Goal: Task Accomplishment & Management: Use online tool/utility

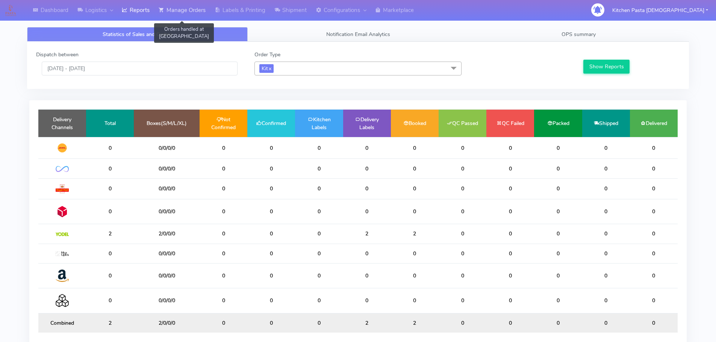
drag, startPoint x: 191, startPoint y: 14, endPoint x: 195, endPoint y: 14, distance: 4.9
click at [191, 14] on link "Manage Orders" at bounding box center [182, 10] width 56 height 21
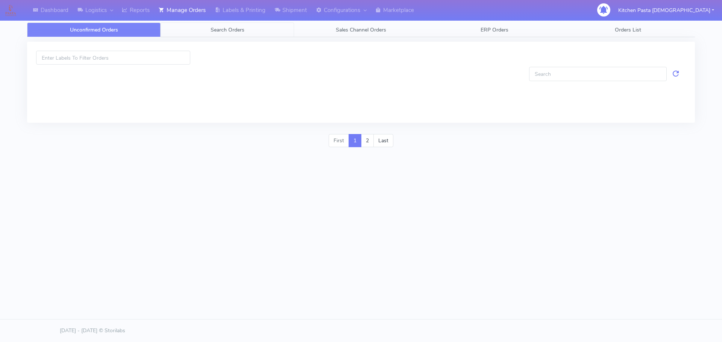
click at [258, 30] on link "Search Orders" at bounding box center [227, 30] width 133 height 15
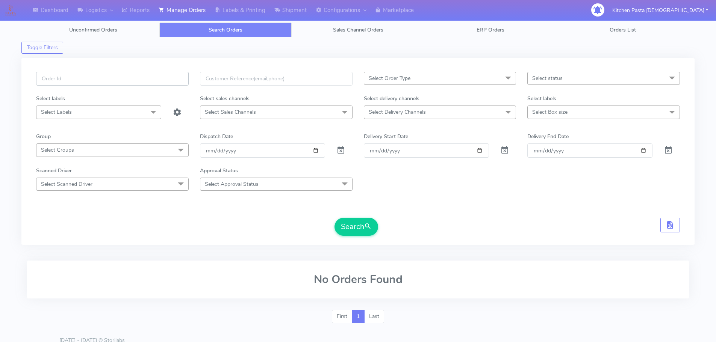
click at [186, 78] on input "text" at bounding box center [112, 79] width 153 height 14
type input "1629245"
click at [335, 218] on button "Search" at bounding box center [357, 227] width 44 height 18
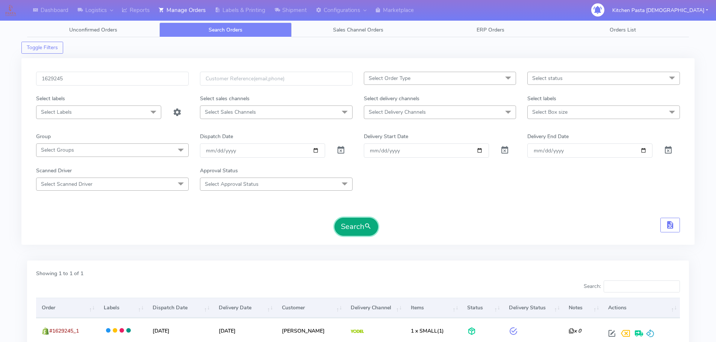
drag, startPoint x: 349, startPoint y: 232, endPoint x: 349, endPoint y: 228, distance: 3.8
click at [349, 229] on button "Search" at bounding box center [357, 227] width 44 height 18
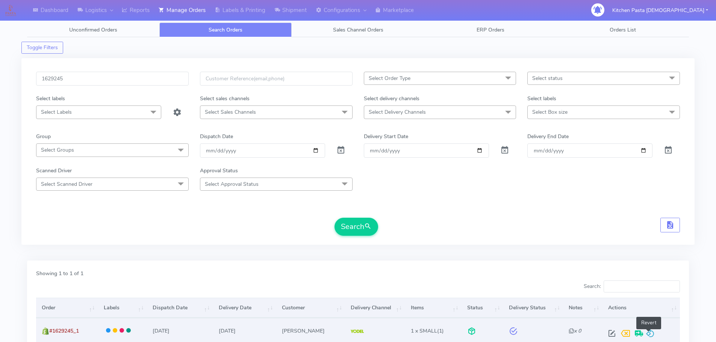
click at [651, 336] on span at bounding box center [650, 335] width 9 height 7
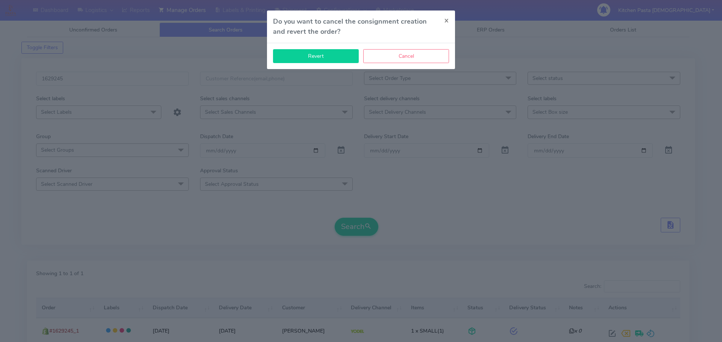
click at [317, 60] on button "Revert" at bounding box center [316, 56] width 86 height 14
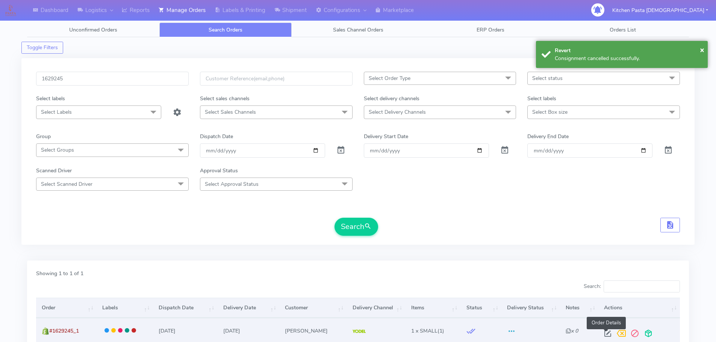
click at [607, 335] on span at bounding box center [608, 335] width 14 height 7
select select "5"
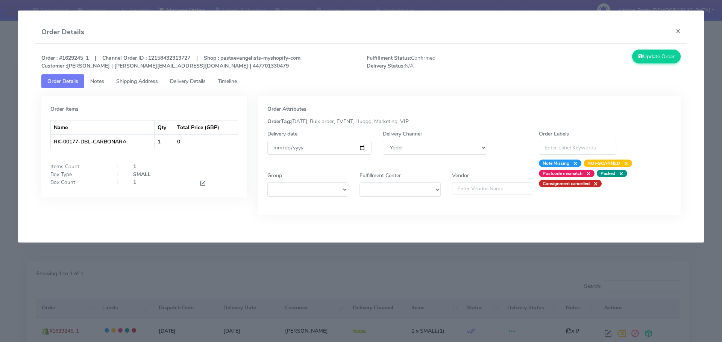
click at [199, 183] on div at bounding box center [219, 184] width 50 height 10
click at [203, 184] on span at bounding box center [202, 184] width 7 height 7
click at [668, 56] on button "Update Order" at bounding box center [656, 57] width 49 height 14
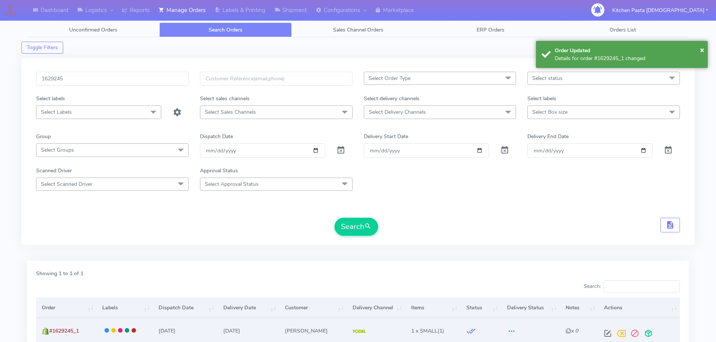
click at [648, 332] on span at bounding box center [649, 335] width 14 height 7
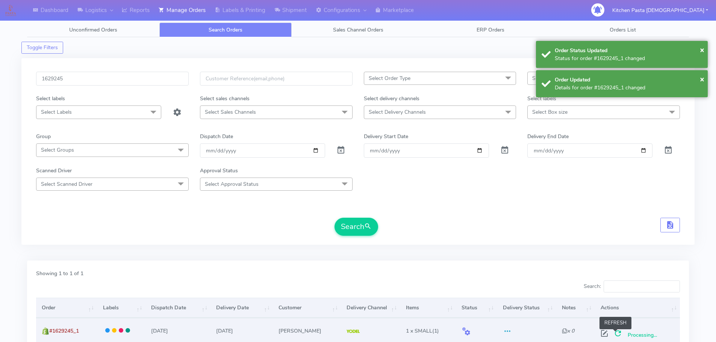
click at [613, 337] on span at bounding box center [618, 335] width 14 height 7
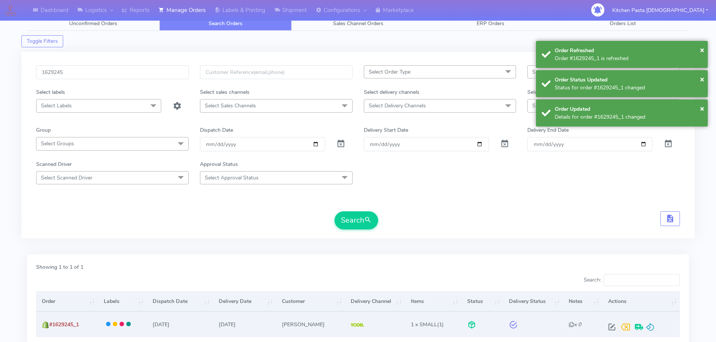
scroll to position [66, 0]
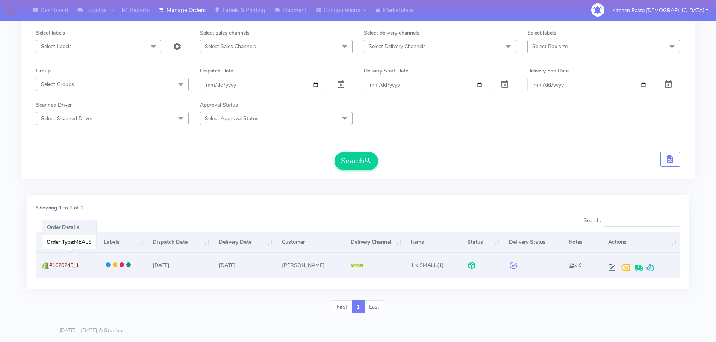
drag, startPoint x: 69, startPoint y: 267, endPoint x: 50, endPoint y: 267, distance: 19.6
click at [50, 267] on td "#1629245_1" at bounding box center [67, 265] width 62 height 25
copy span "#1629245_1"
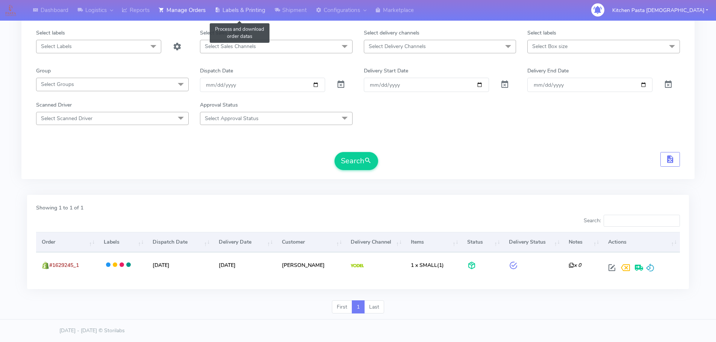
drag, startPoint x: 235, startPoint y: 13, endPoint x: 245, endPoint y: 13, distance: 10.1
click at [235, 13] on link "Labels & Printing" at bounding box center [240, 10] width 60 height 21
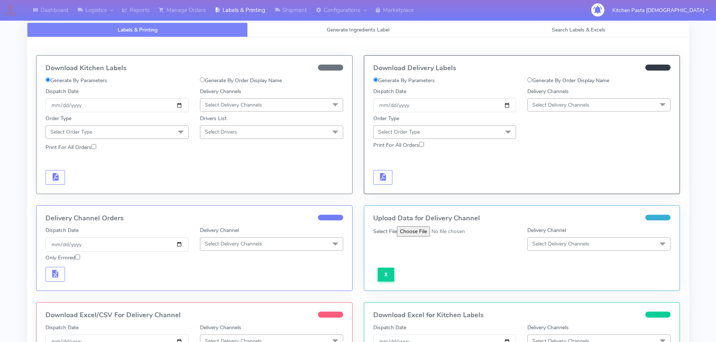
click at [551, 82] on label "Generate By Order Display Name" at bounding box center [568, 81] width 82 height 8
click at [532, 82] on input "Generate By Order Display Name" at bounding box center [529, 79] width 5 height 5
radio input "true"
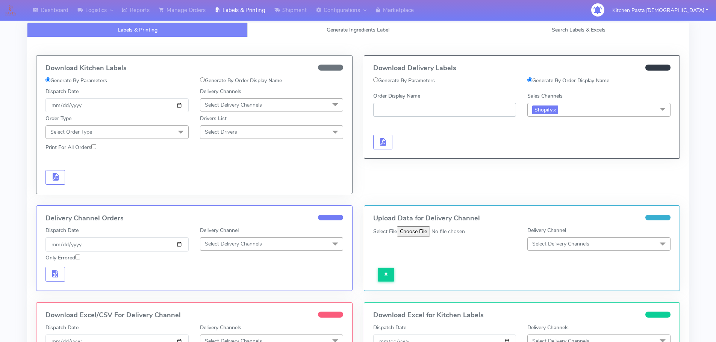
paste input "#1629245_1"
type input "#1629245_1"
click at [379, 140] on span "button" at bounding box center [382, 143] width 9 height 7
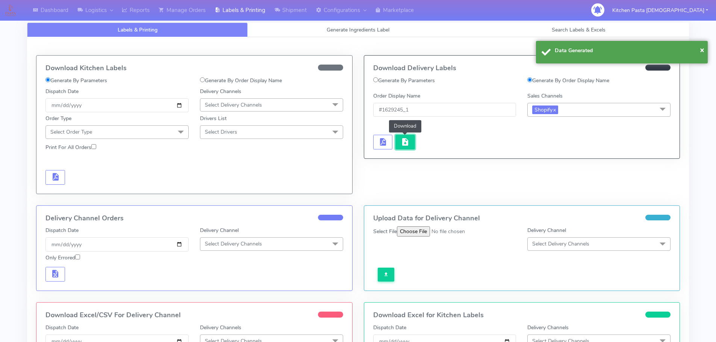
click at [404, 145] on span "button" at bounding box center [405, 143] width 9 height 7
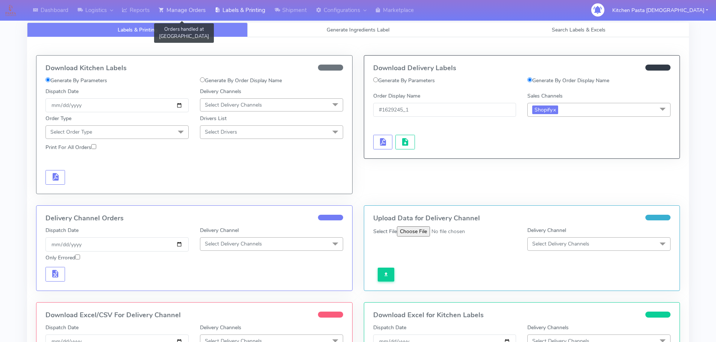
click at [188, 15] on link "Manage Orders" at bounding box center [182, 10] width 56 height 21
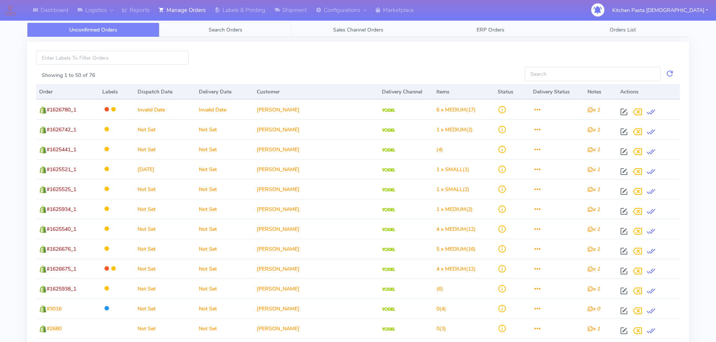
click at [199, 32] on link "Search Orders" at bounding box center [225, 30] width 132 height 15
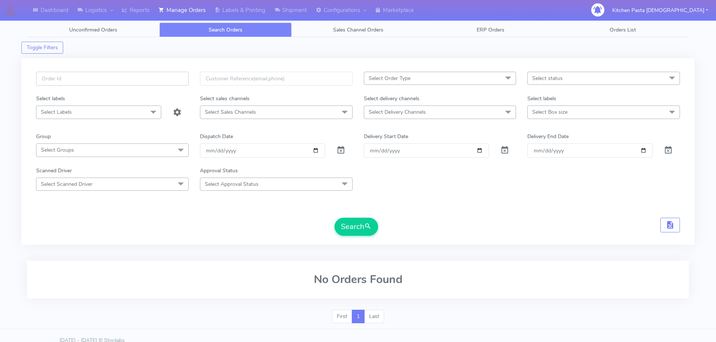
click at [162, 79] on input "text" at bounding box center [112, 79] width 153 height 14
type input "1629247"
click at [335, 218] on button "Search" at bounding box center [357, 227] width 44 height 18
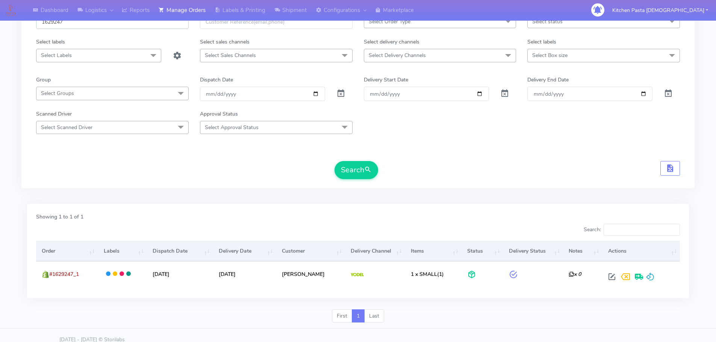
scroll to position [66, 0]
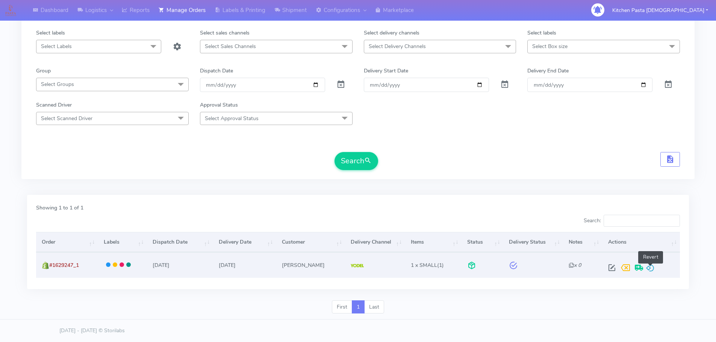
click at [653, 271] on span at bounding box center [650, 269] width 9 height 7
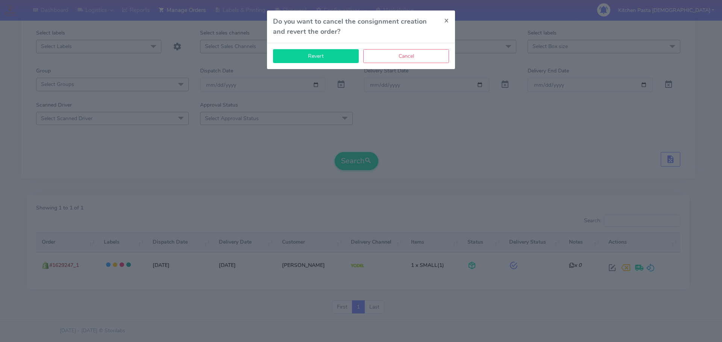
click at [304, 55] on button "Revert" at bounding box center [316, 56] width 86 height 14
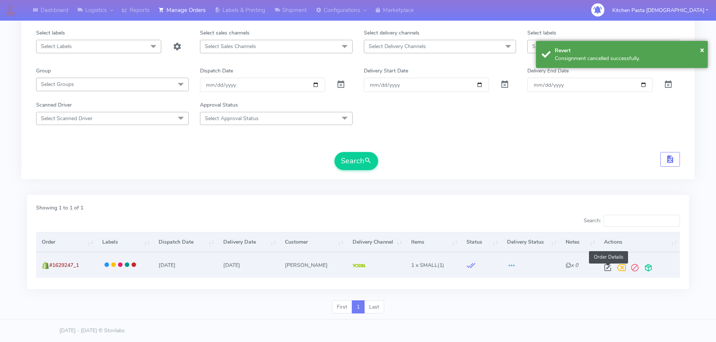
click at [609, 270] on span at bounding box center [608, 269] width 14 height 7
select select "5"
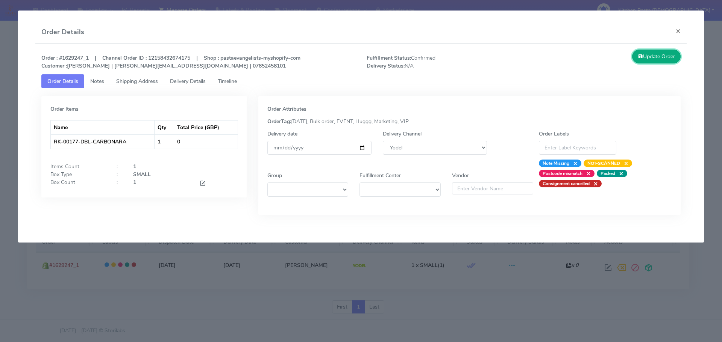
click at [669, 63] on button "Update Order" at bounding box center [656, 57] width 49 height 14
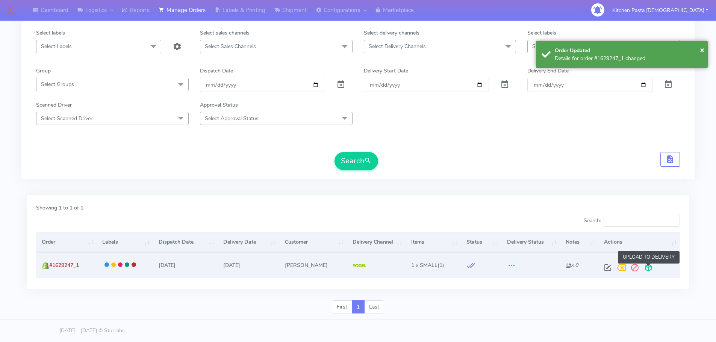
click at [646, 267] on span at bounding box center [649, 269] width 14 height 7
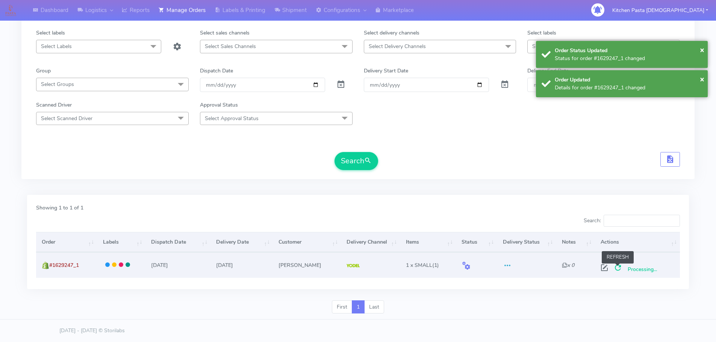
click at [615, 268] on span at bounding box center [618, 269] width 14 height 7
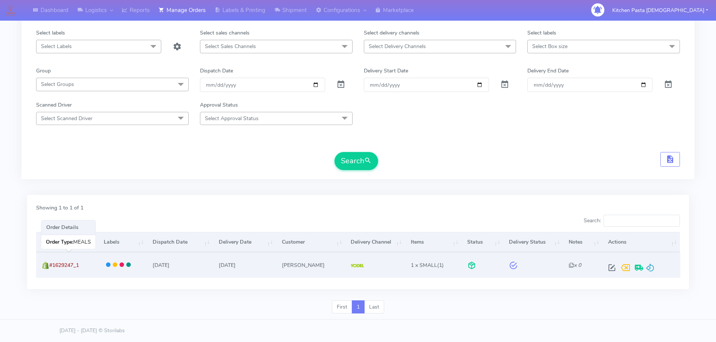
drag, startPoint x: 85, startPoint y: 267, endPoint x: 49, endPoint y: 271, distance: 36.0
click at [49, 271] on td "#1629247_1" at bounding box center [67, 265] width 62 height 25
drag, startPoint x: 87, startPoint y: 266, endPoint x: 51, endPoint y: 266, distance: 35.3
click at [51, 266] on td "#1629247_1" at bounding box center [67, 265] width 62 height 25
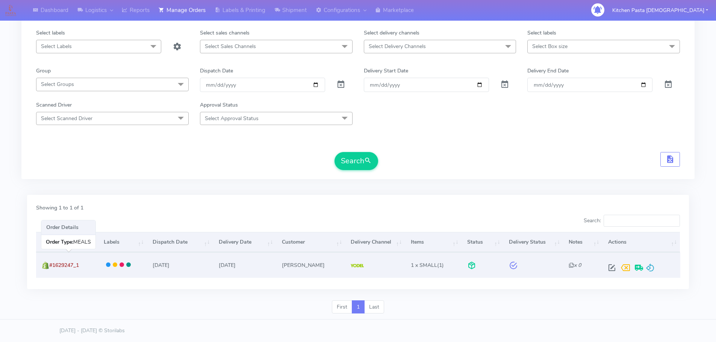
copy span "#1629247_1"
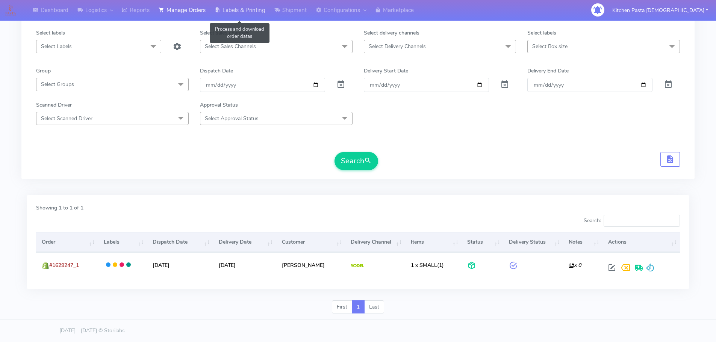
click at [259, 13] on link "Labels & Printing" at bounding box center [240, 10] width 60 height 21
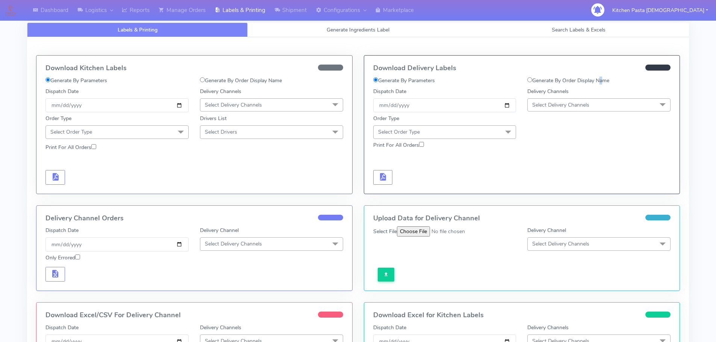
drag, startPoint x: 599, startPoint y: 82, endPoint x: 569, endPoint y: 87, distance: 30.6
click at [600, 82] on label "Generate By Order Display Name" at bounding box center [568, 81] width 82 height 8
click at [541, 79] on label "Generate By Order Display Name" at bounding box center [568, 81] width 82 height 8
click at [532, 79] on input "Generate By Order Display Name" at bounding box center [529, 79] width 5 height 5
radio input "true"
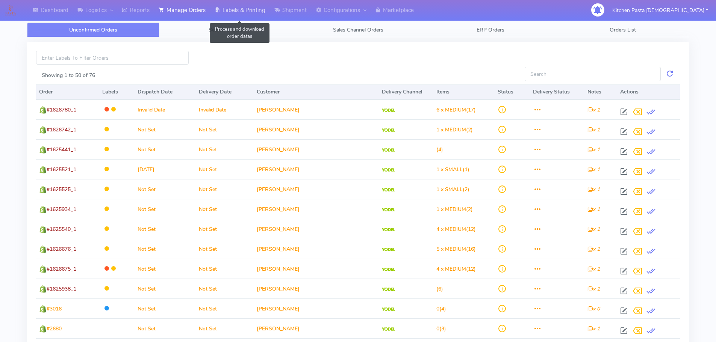
click at [235, 15] on link "Labels & Printing" at bounding box center [240, 10] width 60 height 21
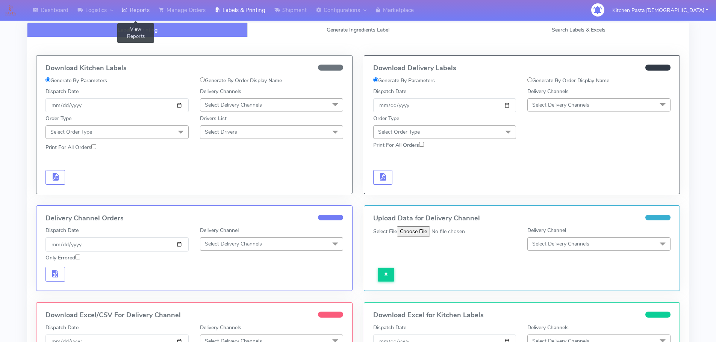
click at [136, 13] on link "Reports" at bounding box center [135, 10] width 37 height 21
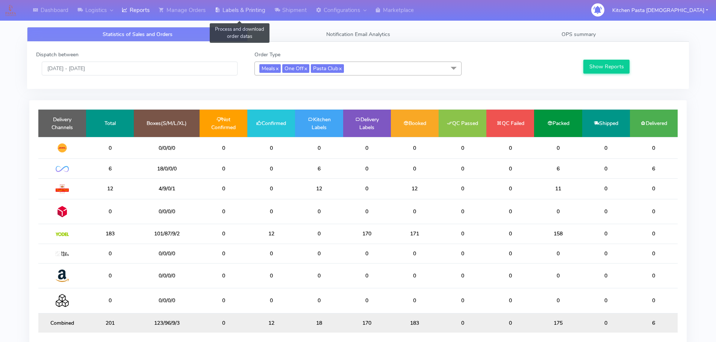
click at [235, 16] on link "Labels & Printing" at bounding box center [240, 10] width 60 height 21
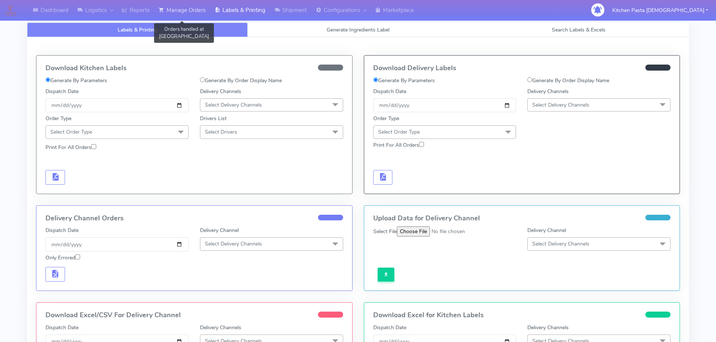
click at [196, 14] on link "Manage Orders" at bounding box center [182, 10] width 56 height 21
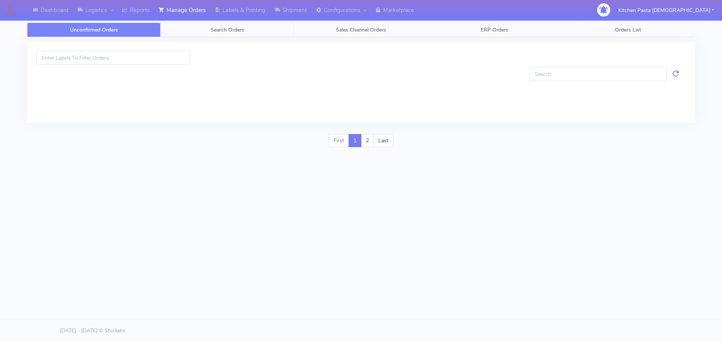
click at [211, 32] on span "Search Orders" at bounding box center [228, 29] width 34 height 7
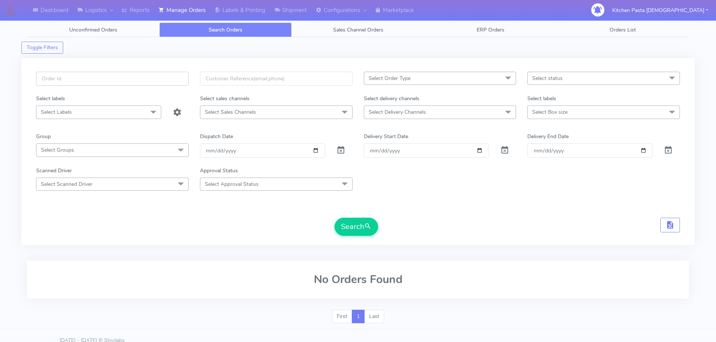
paste input "#1629247_1"
type input "#1629247_1"
click at [361, 227] on button "Search" at bounding box center [357, 227] width 44 height 18
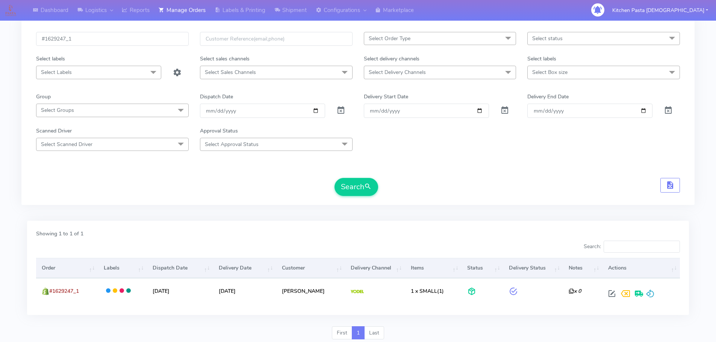
scroll to position [66, 0]
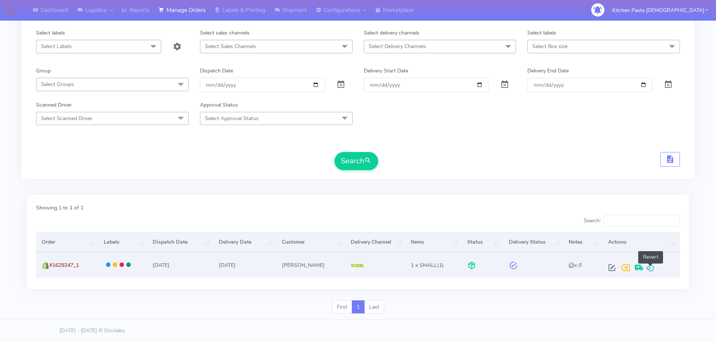
click at [652, 273] on span at bounding box center [650, 269] width 9 height 7
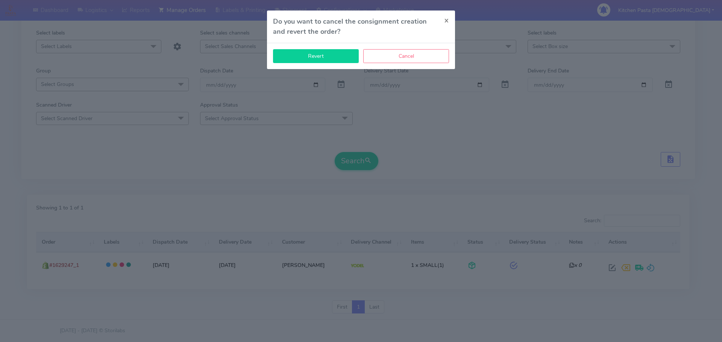
click at [320, 60] on button "Revert" at bounding box center [316, 56] width 86 height 14
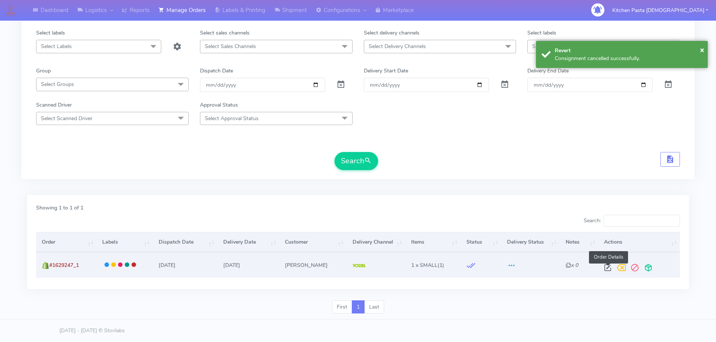
click at [606, 272] on span at bounding box center [608, 269] width 14 height 7
select select "5"
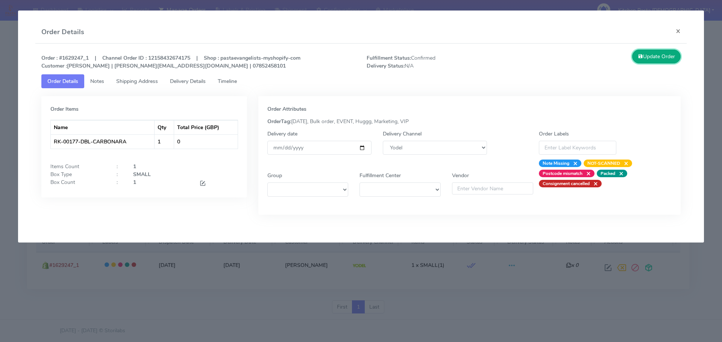
click at [638, 59] on icon at bounding box center [640, 56] width 5 height 7
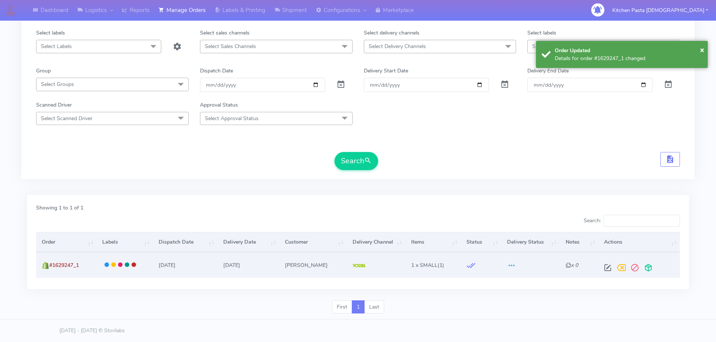
click at [647, 275] on td at bounding box center [639, 265] width 82 height 25
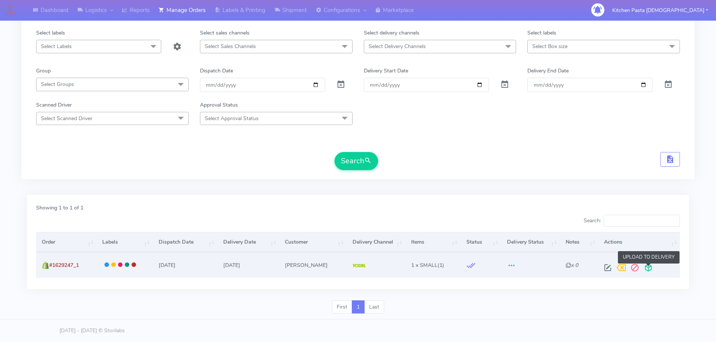
click at [648, 271] on span at bounding box center [649, 269] width 14 height 7
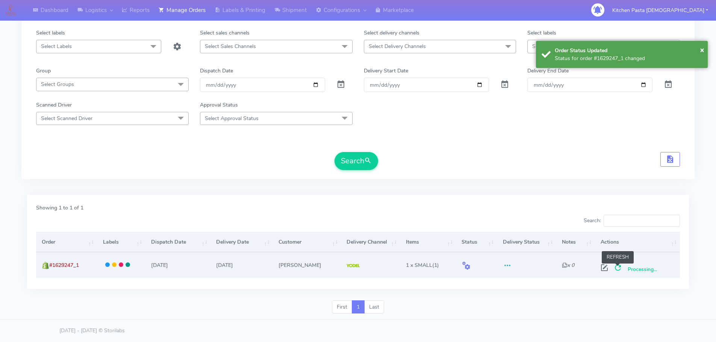
click at [619, 272] on span at bounding box center [618, 269] width 14 height 7
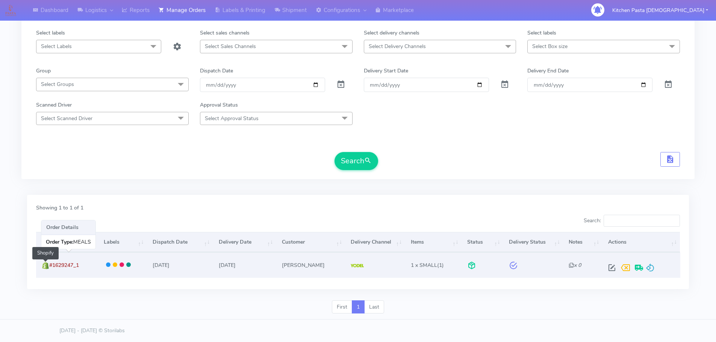
drag, startPoint x: 87, startPoint y: 266, endPoint x: 49, endPoint y: 266, distance: 38.3
click at [49, 266] on td "#1629247_1 Shopify" at bounding box center [67, 265] width 62 height 25
copy span "#1629247_1"
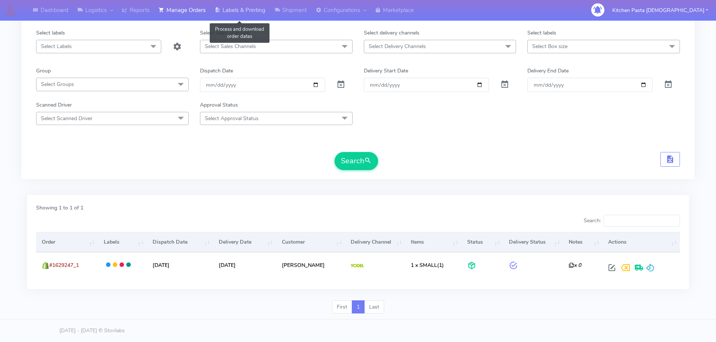
click at [245, 12] on link "Labels & Printing" at bounding box center [240, 10] width 60 height 21
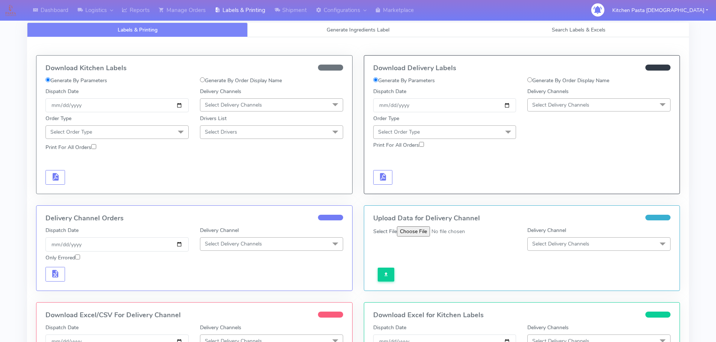
click at [578, 78] on label "Generate By Order Display Name" at bounding box center [568, 81] width 82 height 8
click at [532, 78] on input "Generate By Order Display Name" at bounding box center [529, 79] width 5 height 5
radio input "true"
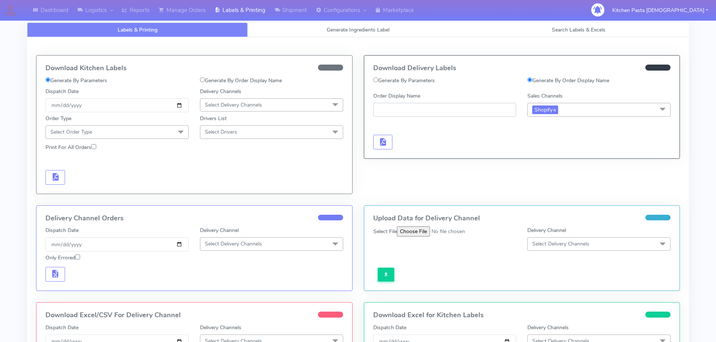
paste input "#1629247_1"
type input "#1629247_1"
click at [385, 143] on span "button" at bounding box center [382, 143] width 9 height 7
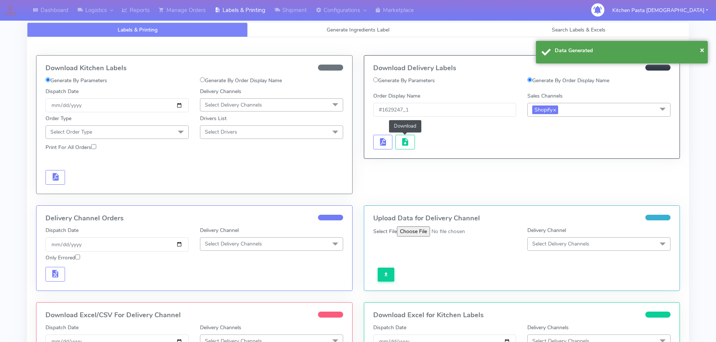
click at [409, 143] on span "button" at bounding box center [405, 143] width 9 height 7
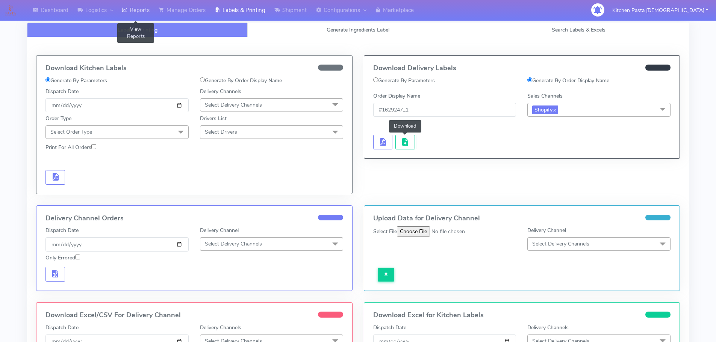
click at [144, 8] on link "Reports" at bounding box center [135, 10] width 37 height 21
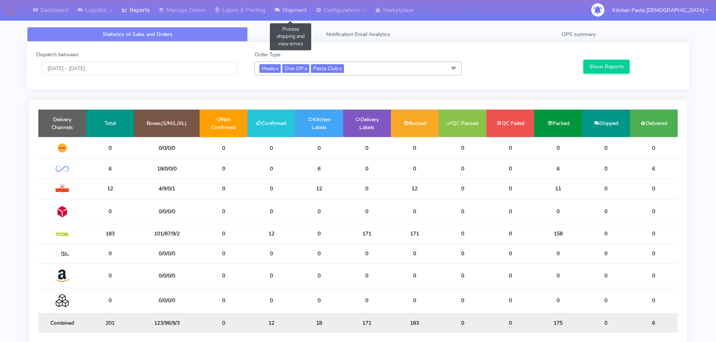
click at [291, 9] on link "Shipment" at bounding box center [290, 10] width 41 height 21
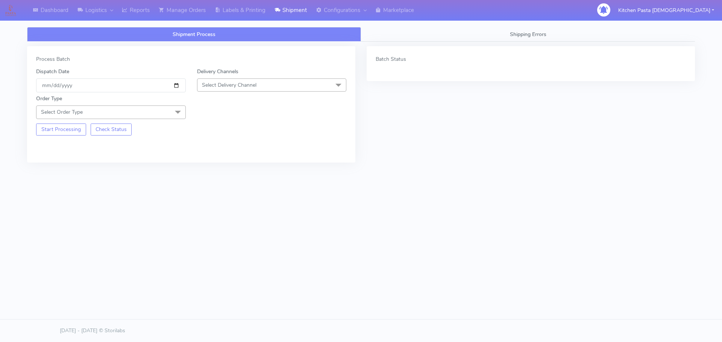
click at [273, 85] on span "Select Delivery Channel" at bounding box center [272, 85] width 150 height 13
drag, startPoint x: 211, startPoint y: 167, endPoint x: 174, endPoint y: 99, distance: 77.0
click at [211, 167] on div "Yodel" at bounding box center [271, 170] width 141 height 8
click at [170, 115] on span "Select Order Type" at bounding box center [111, 112] width 150 height 13
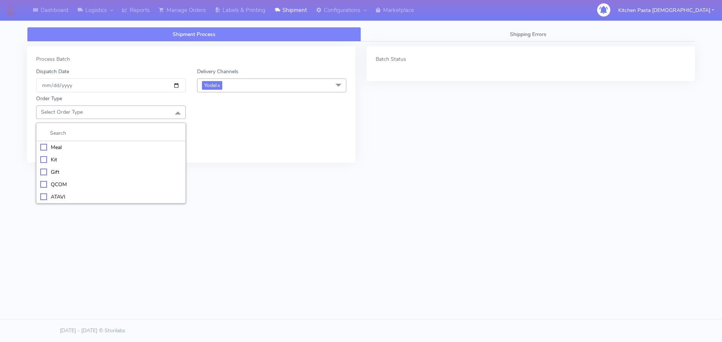
click at [112, 147] on div "Meal" at bounding box center [110, 148] width 141 height 8
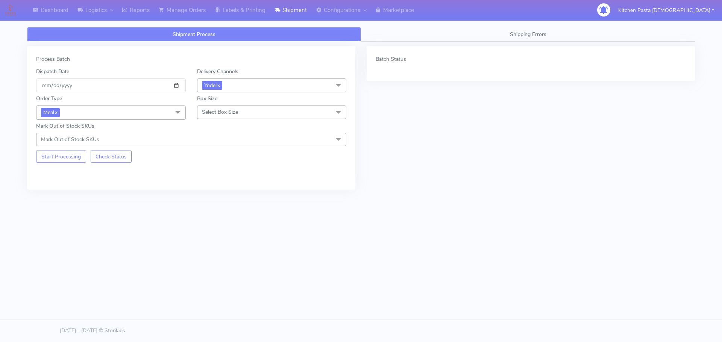
click at [247, 112] on span "Select Box Size" at bounding box center [272, 112] width 150 height 13
click at [222, 168] on li "Medium" at bounding box center [271, 172] width 149 height 12
drag, startPoint x: 65, startPoint y: 149, endPoint x: 76, endPoint y: 162, distance: 17.1
click at [67, 151] on div "Start Processing Check Status" at bounding box center [110, 154] width 161 height 17
click at [76, 162] on button "Start Processing" at bounding box center [61, 157] width 50 height 12
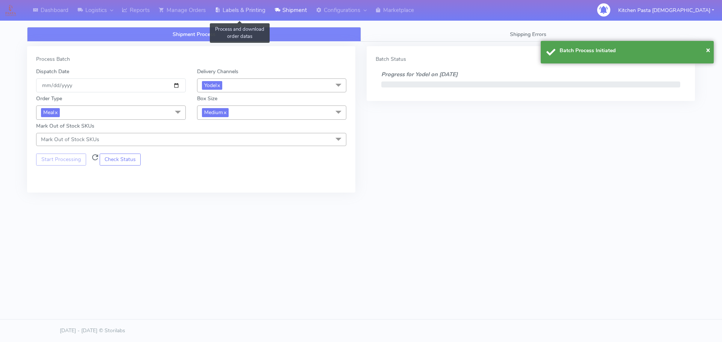
click at [244, 10] on link "Labels & Printing" at bounding box center [240, 10] width 60 height 21
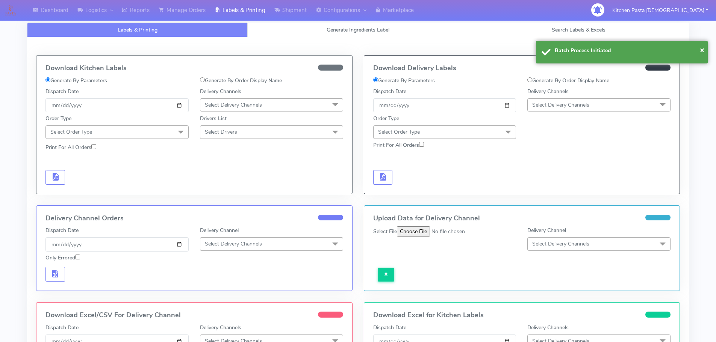
click at [574, 100] on span "Select Delivery Channels" at bounding box center [598, 104] width 143 height 13
click at [552, 186] on div "Yodel" at bounding box center [599, 190] width 135 height 8
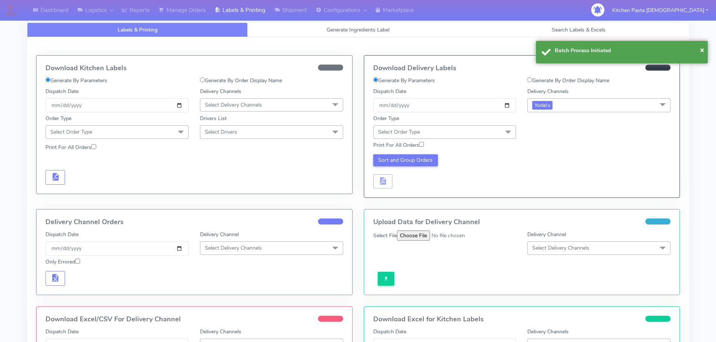
click at [477, 135] on span "Select Order Type" at bounding box center [444, 132] width 143 height 13
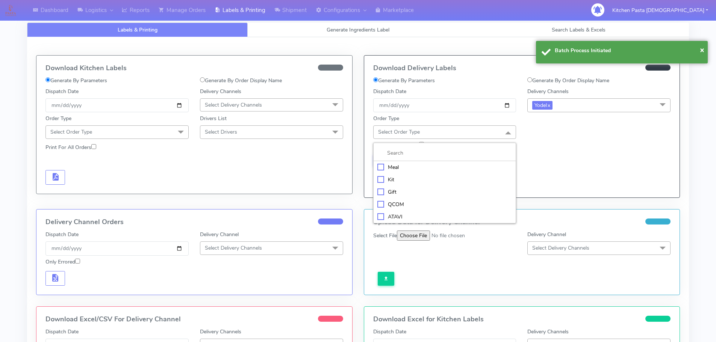
click at [451, 156] on input "multiselect-search" at bounding box center [444, 153] width 135 height 8
click at [452, 168] on div "Meal" at bounding box center [444, 168] width 135 height 8
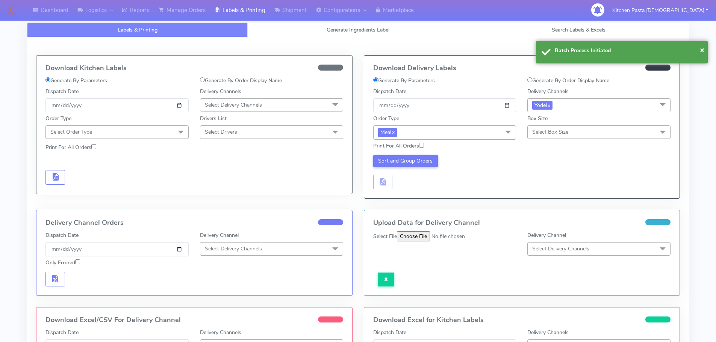
click at [540, 129] on span "Select Box Size" at bounding box center [550, 132] width 36 height 7
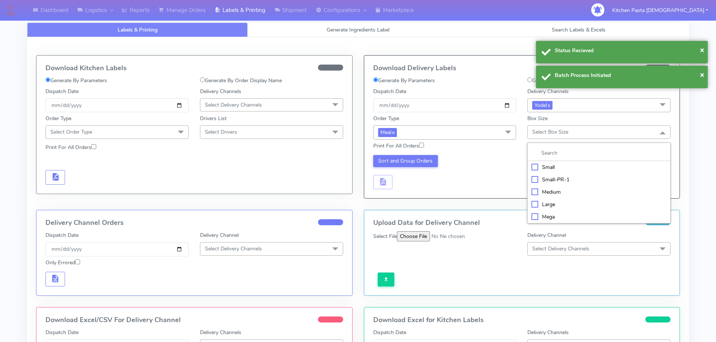
click at [543, 188] on div "Medium" at bounding box center [599, 192] width 135 height 8
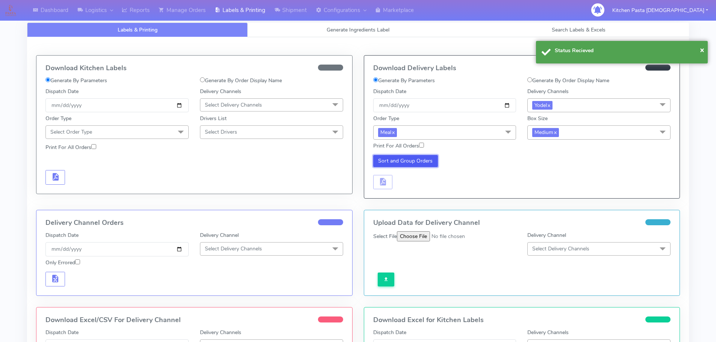
click at [388, 161] on button "Sort and Group Orders" at bounding box center [405, 161] width 65 height 12
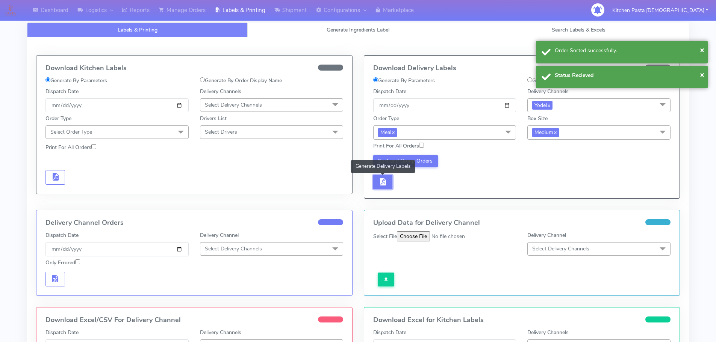
click at [391, 180] on button "button" at bounding box center [383, 182] width 20 height 15
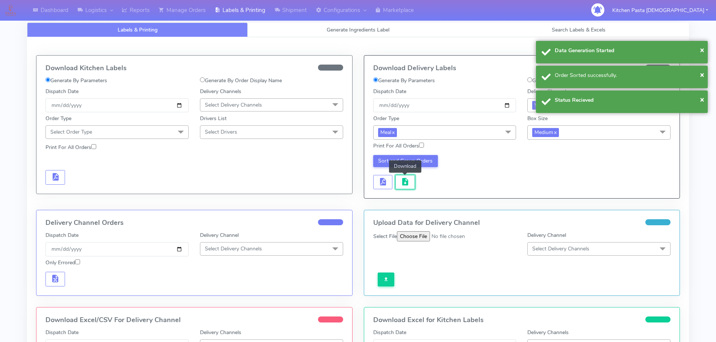
click at [404, 180] on span "button" at bounding box center [405, 183] width 9 height 7
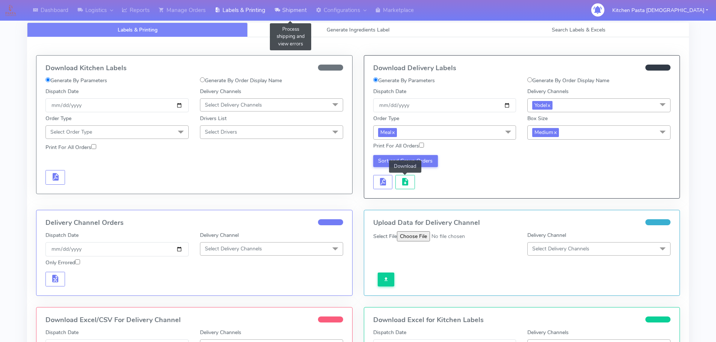
click at [295, 13] on link "Shipment" at bounding box center [290, 10] width 41 height 21
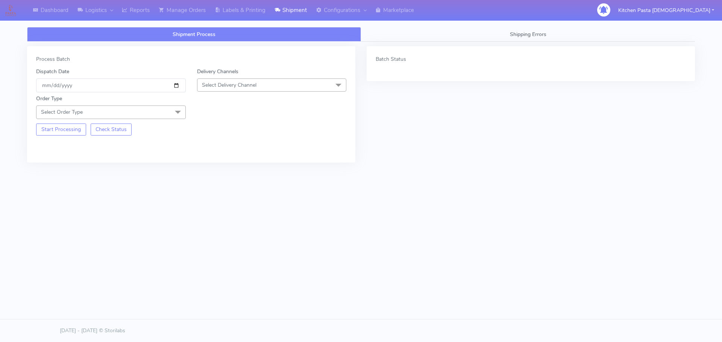
click at [263, 90] on span "Select Delivery Channel" at bounding box center [272, 85] width 150 height 13
click at [224, 170] on div "Yodel" at bounding box center [271, 170] width 141 height 8
click at [153, 114] on span "Select Order Type" at bounding box center [111, 112] width 150 height 13
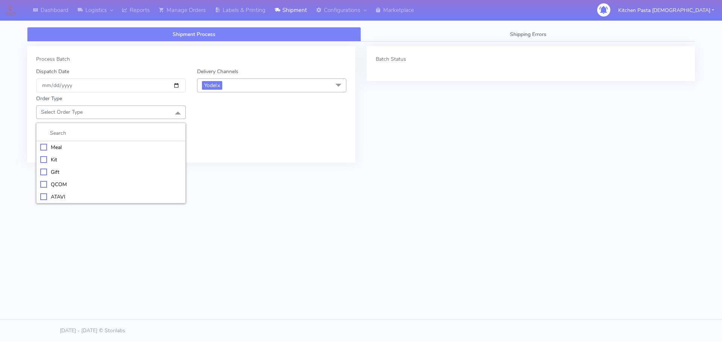
click at [62, 147] on div "Meal" at bounding box center [110, 148] width 141 height 8
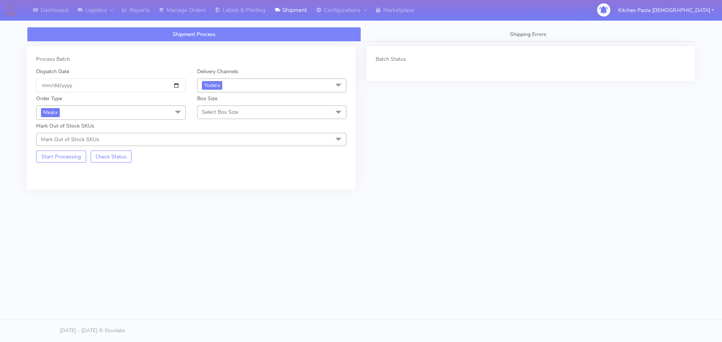
click at [263, 113] on span "Select Box Size" at bounding box center [272, 112] width 150 height 13
click at [219, 149] on div "Small" at bounding box center [271, 148] width 141 height 8
click at [59, 151] on button "Start Processing" at bounding box center [61, 157] width 50 height 12
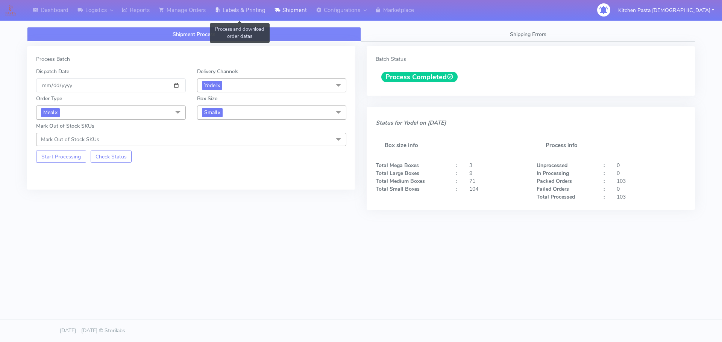
drag, startPoint x: 248, startPoint y: 3, endPoint x: 252, endPoint y: 6, distance: 5.3
click at [248, 3] on link "Labels & Printing" at bounding box center [240, 10] width 60 height 21
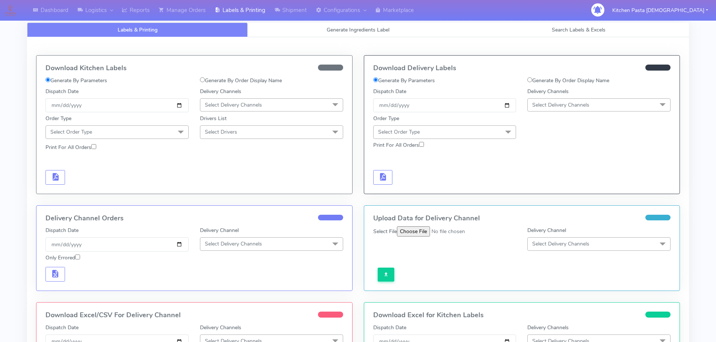
click at [541, 109] on span "Select Delivery Channels" at bounding box center [598, 104] width 143 height 13
click at [534, 189] on div "Yodel" at bounding box center [599, 190] width 135 height 8
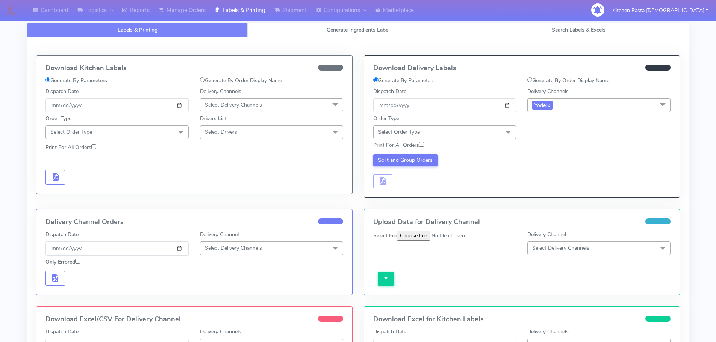
click at [494, 135] on span "Select Order Type" at bounding box center [444, 132] width 143 height 13
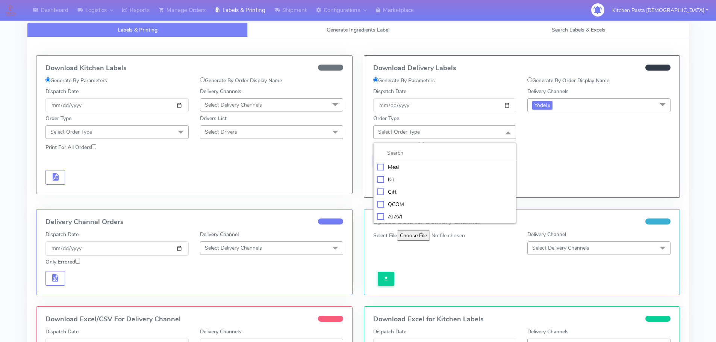
click at [432, 166] on div "Meal" at bounding box center [444, 168] width 135 height 8
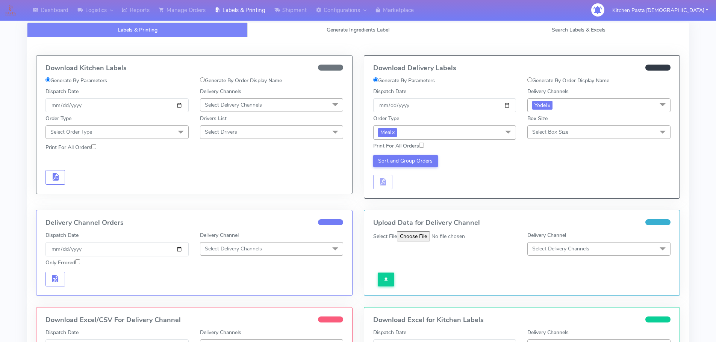
click at [548, 130] on span "Select Box Size" at bounding box center [550, 132] width 36 height 7
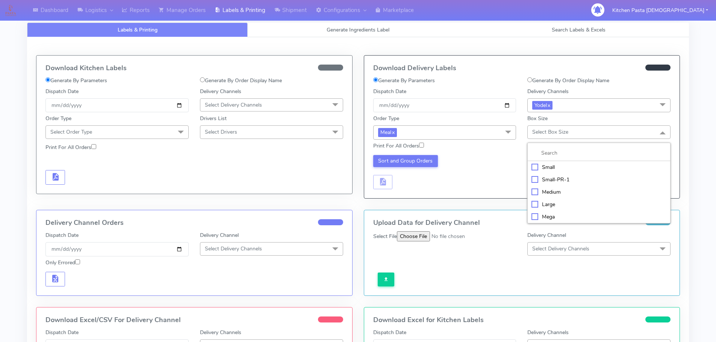
click at [540, 168] on div "Small" at bounding box center [599, 168] width 135 height 8
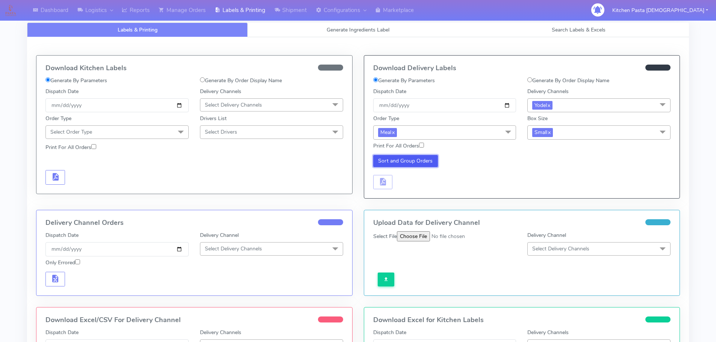
click at [396, 158] on button "Sort and Group Orders" at bounding box center [405, 161] width 65 height 12
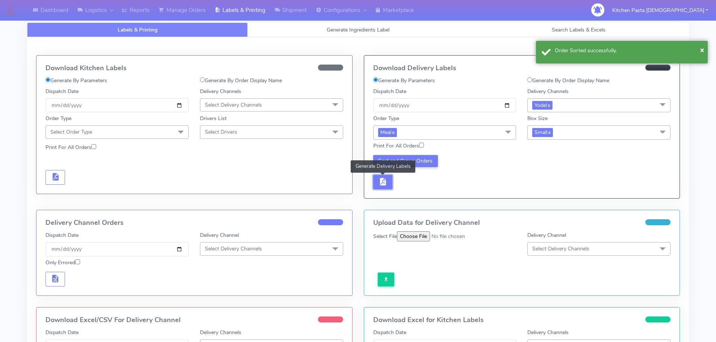
click at [380, 180] on span "button" at bounding box center [382, 183] width 9 height 7
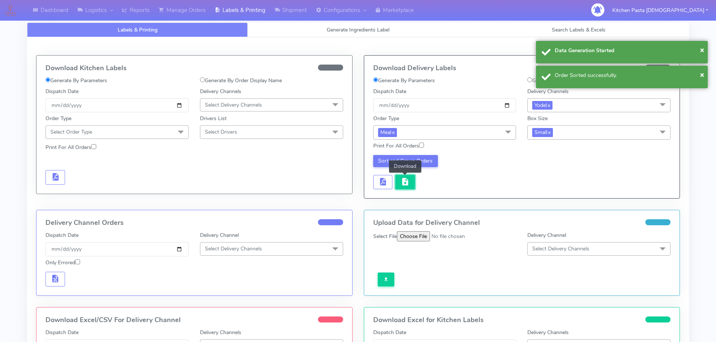
click at [401, 182] on span "button" at bounding box center [405, 183] width 9 height 7
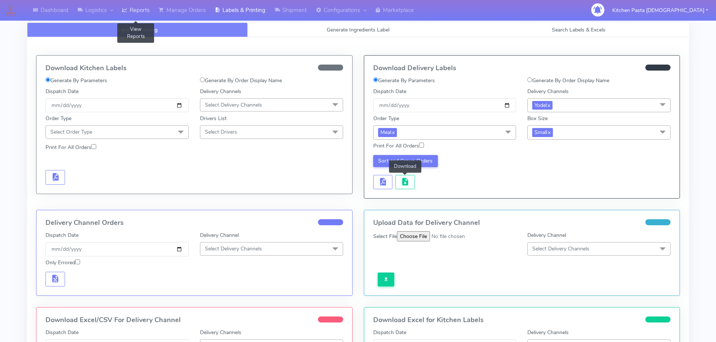
click at [133, 11] on link "Reports" at bounding box center [135, 10] width 37 height 21
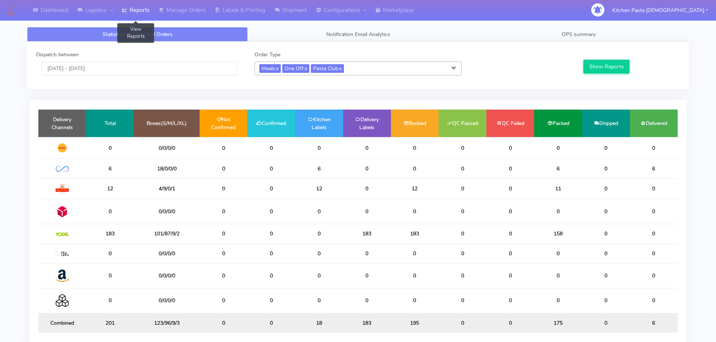
click at [367, 65] on span "Meals x One Off x Pasta Club x" at bounding box center [357, 69] width 207 height 14
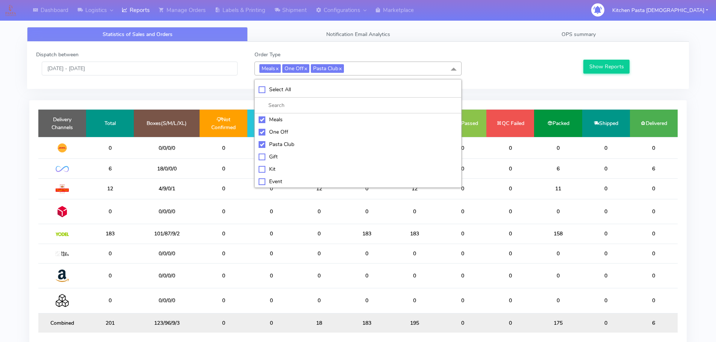
click at [280, 120] on div "Meals" at bounding box center [358, 120] width 199 height 8
checkbox input "false"
click at [280, 133] on div "One Off" at bounding box center [358, 132] width 199 height 8
checkbox input "false"
click at [282, 145] on div "Pasta Club" at bounding box center [358, 145] width 199 height 8
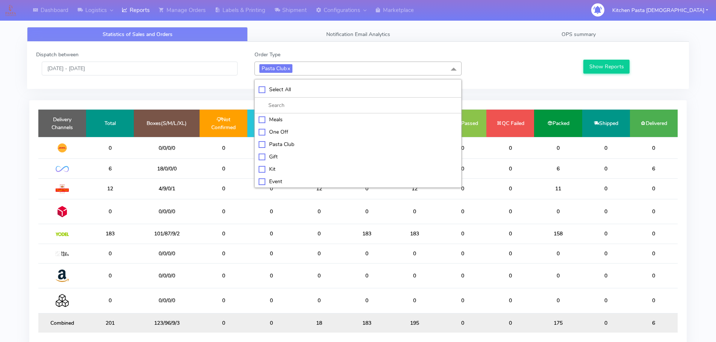
checkbox input "false"
click at [281, 173] on div "Kit" at bounding box center [358, 169] width 199 height 8
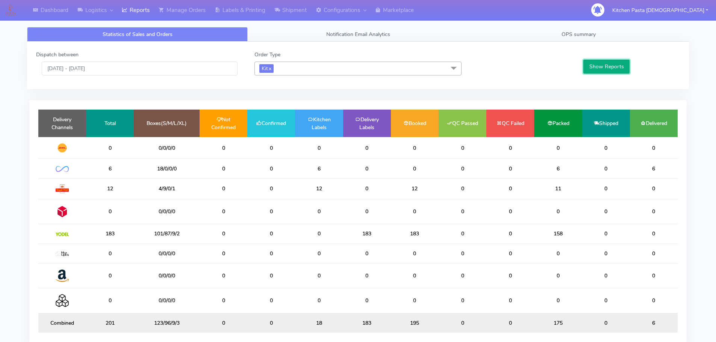
click at [603, 69] on button "Show Reports" at bounding box center [606, 67] width 46 height 14
click at [386, 62] on span "Kit x" at bounding box center [357, 69] width 207 height 14
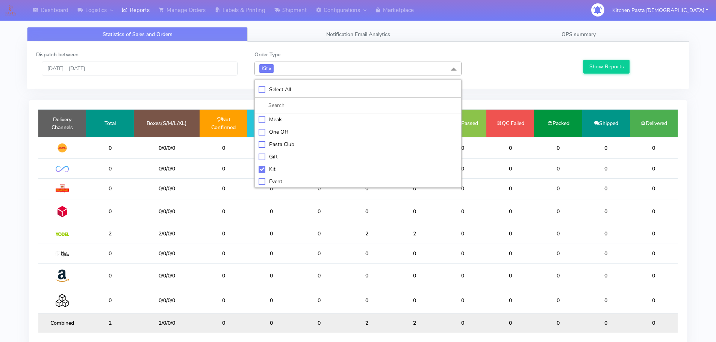
click at [269, 172] on div "Kit" at bounding box center [358, 169] width 199 height 8
checkbox input "false"
click at [277, 179] on div "ATAVI" at bounding box center [358, 181] width 199 height 8
checkbox input "true"
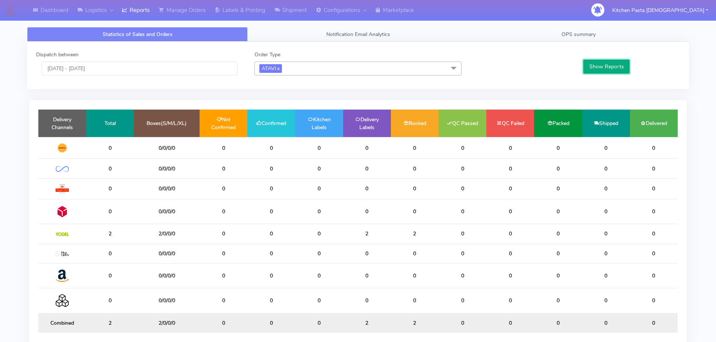
click at [606, 66] on button "Show Reports" at bounding box center [606, 67] width 46 height 14
